Goal: Check status

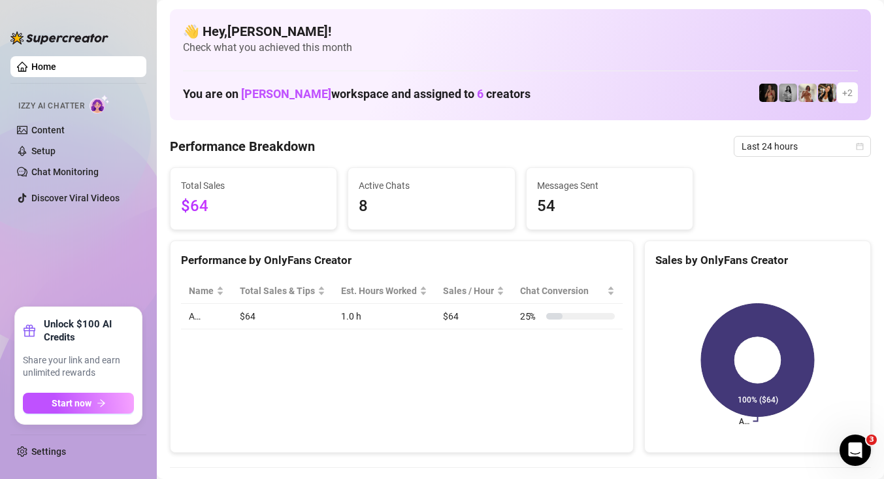
click at [322, 310] on td "$64" at bounding box center [282, 316] width 101 height 25
click at [751, 148] on span "Last 24 hours" at bounding box center [803, 147] width 122 height 20
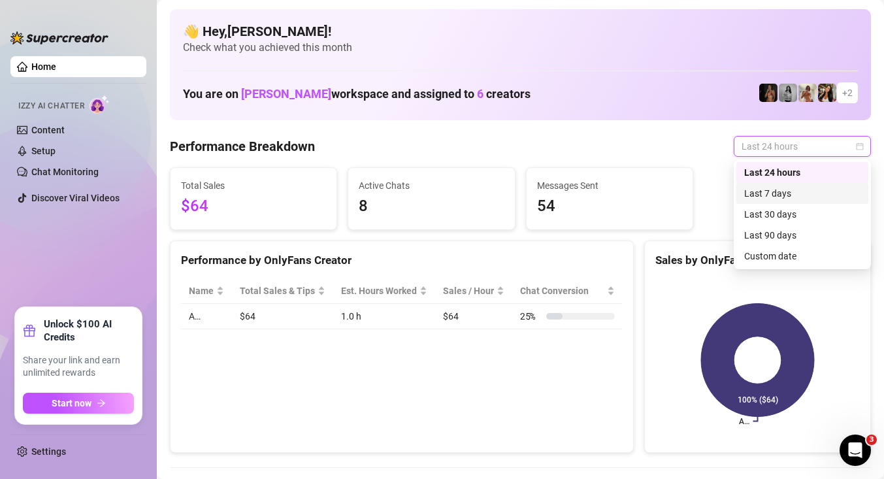
click at [791, 197] on div "Last 7 days" at bounding box center [802, 193] width 116 height 14
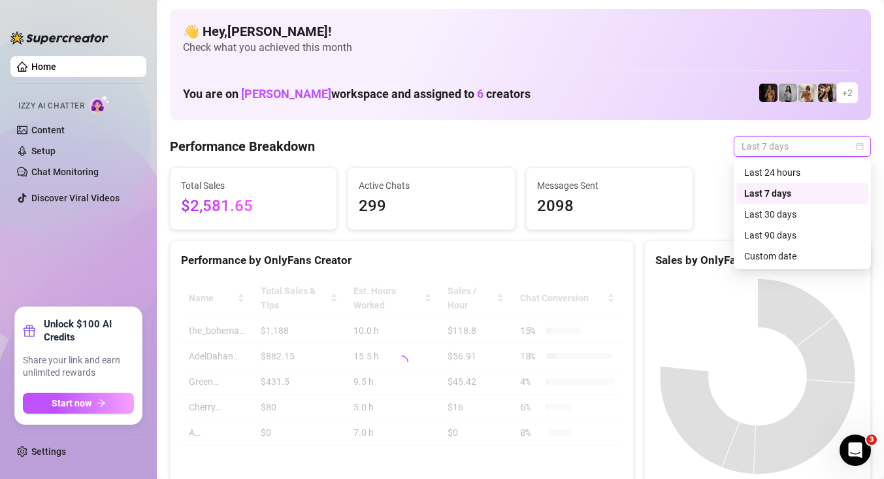
click at [799, 146] on span "Last 7 days" at bounding box center [803, 147] width 122 height 20
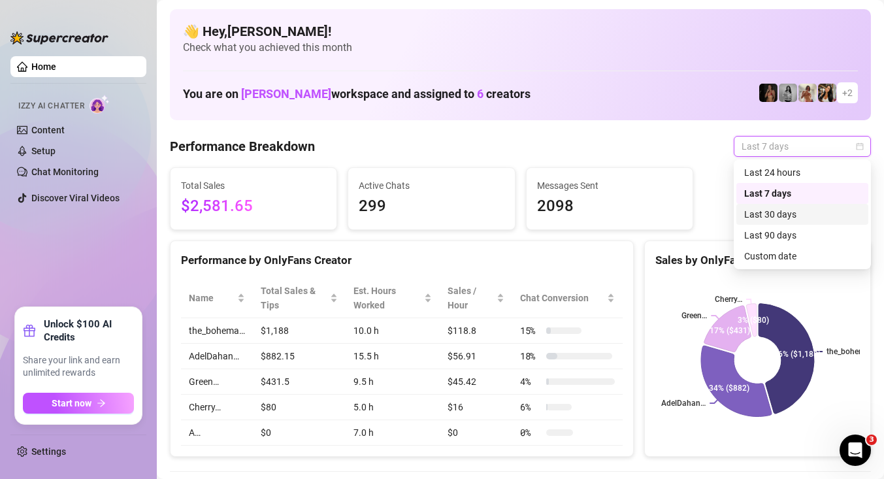
click at [774, 214] on div "Last 30 days" at bounding box center [802, 214] width 116 height 14
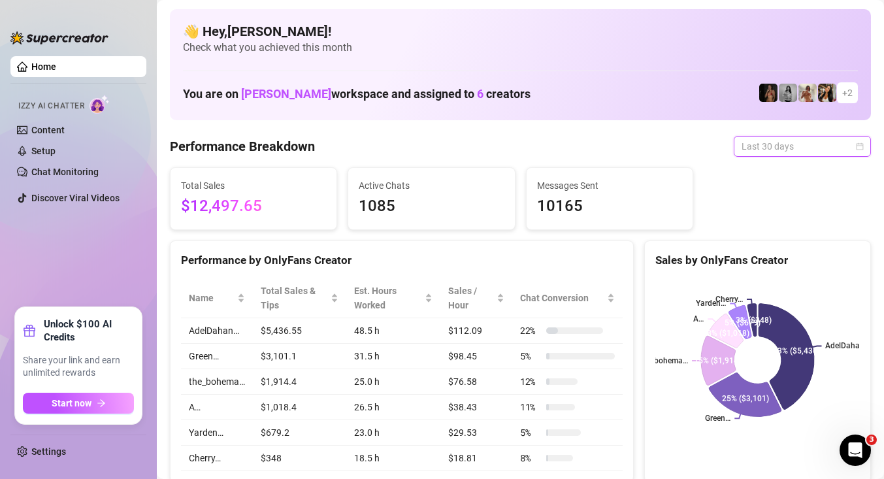
click at [773, 150] on span "Last 30 days" at bounding box center [803, 147] width 122 height 20
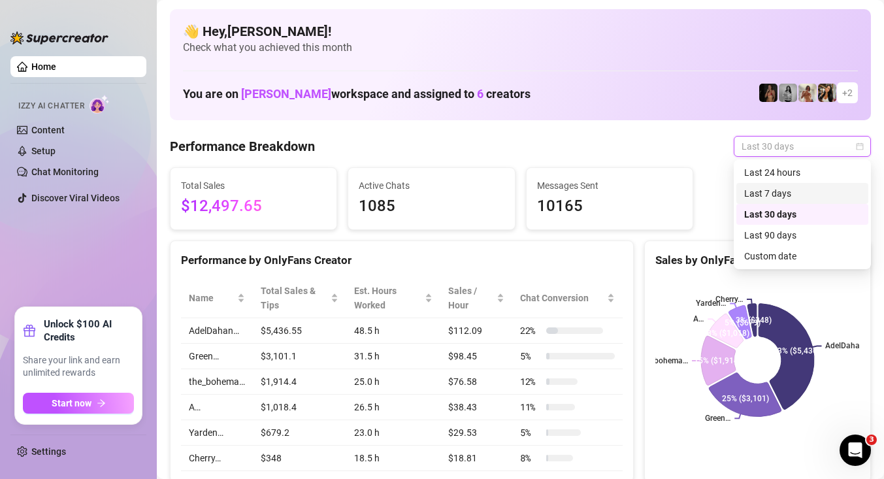
click at [782, 192] on div "Last 7 days" at bounding box center [802, 193] width 116 height 14
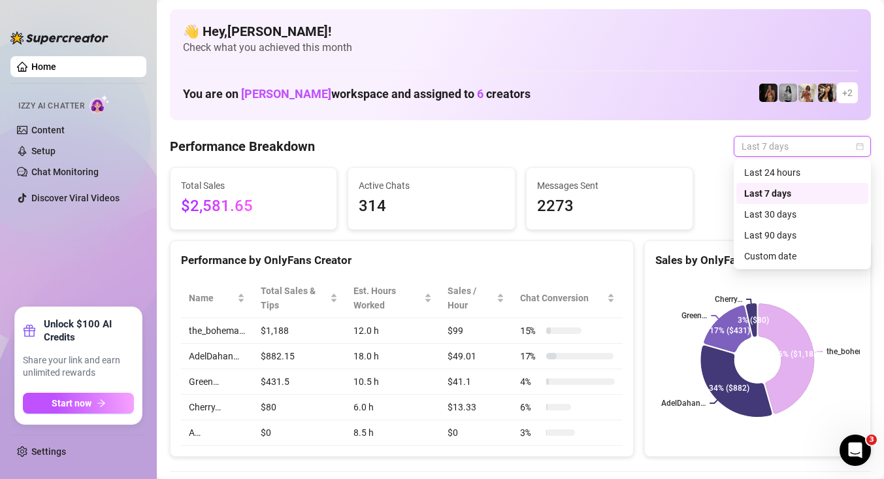
click at [763, 150] on span "Last 7 days" at bounding box center [803, 147] width 122 height 20
click at [782, 174] on div "Last 24 hours" at bounding box center [802, 172] width 116 height 14
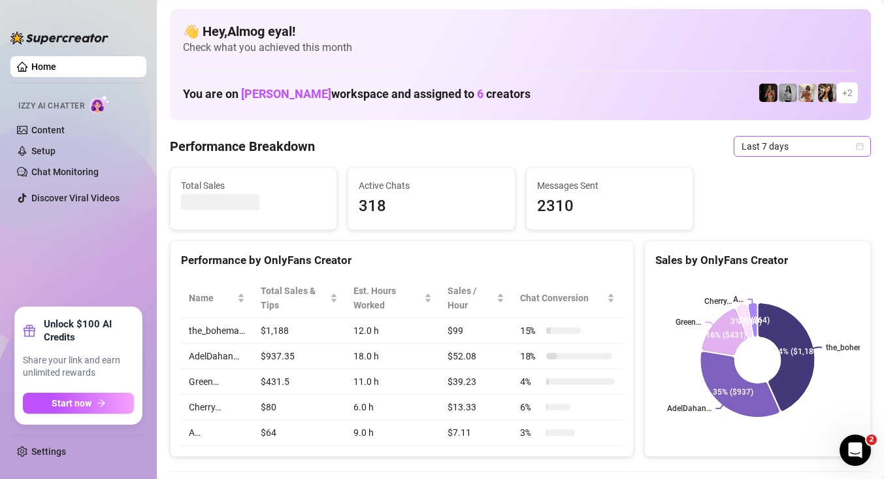
click at [810, 153] on span "Last 7 days" at bounding box center [803, 147] width 122 height 20
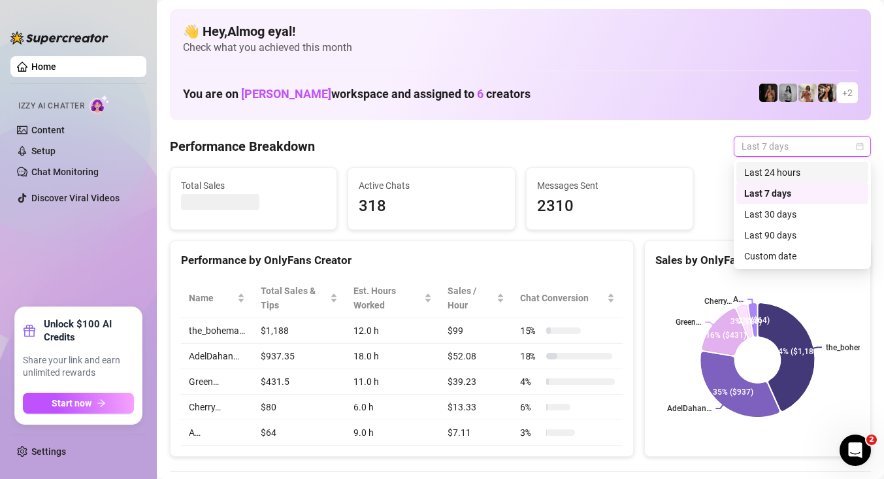
click at [753, 169] on div "Last 24 hours" at bounding box center [802, 172] width 116 height 14
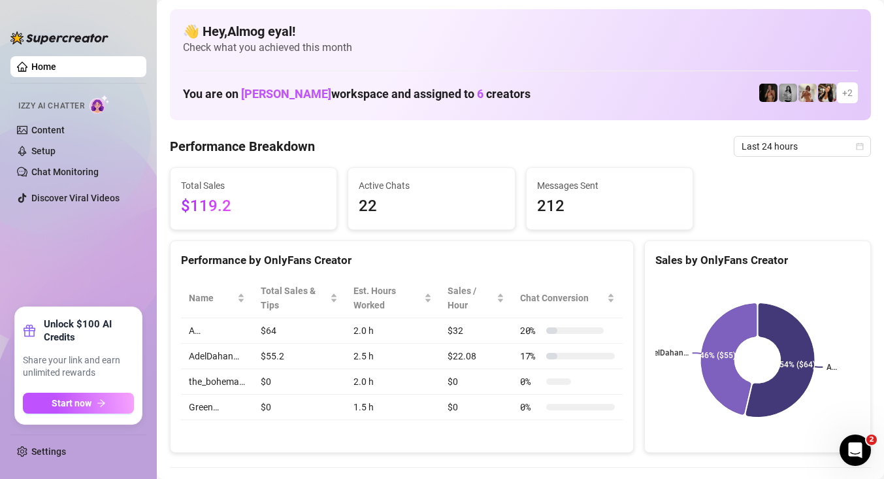
click at [357, 252] on div "Performance by OnlyFans Creator" at bounding box center [402, 261] width 442 height 18
click at [97, 293] on ul "Home Izzy AI Chatter Content Setup Chat Monitoring Discover Viral Videos" at bounding box center [78, 176] width 136 height 251
click at [745, 143] on span "Last 24 hours" at bounding box center [803, 147] width 122 height 20
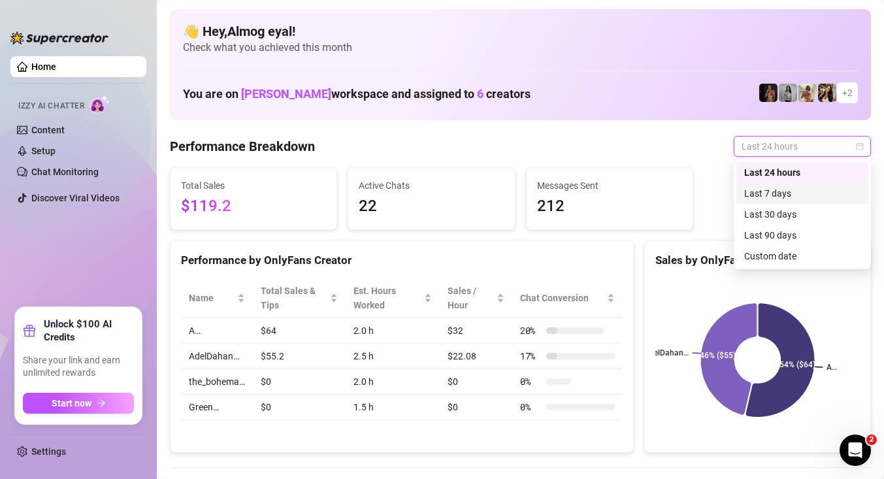
click at [754, 187] on div "Last 7 days" at bounding box center [802, 193] width 116 height 14
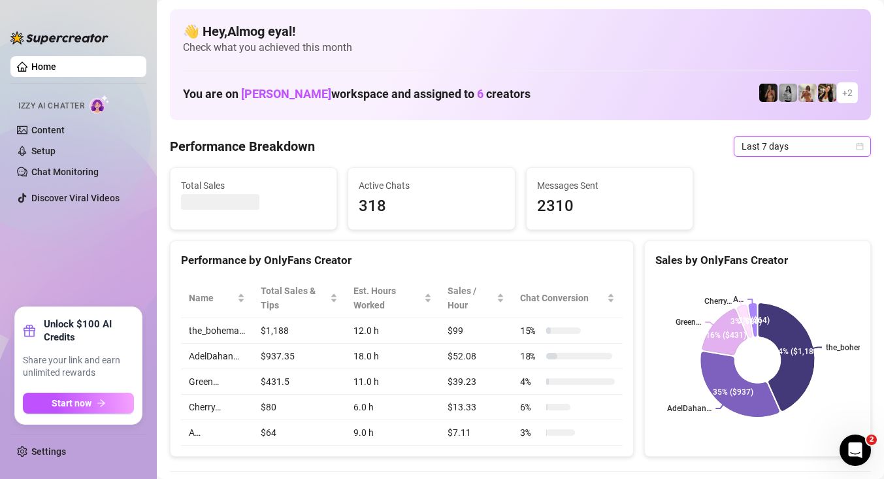
click at [772, 156] on span "Last 7 days" at bounding box center [803, 147] width 122 height 20
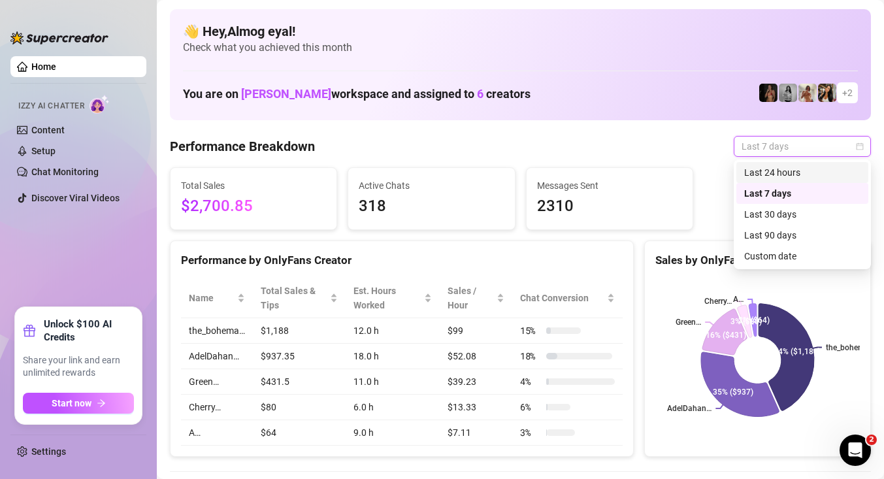
click at [773, 170] on div "Last 24 hours" at bounding box center [802, 172] width 116 height 14
